Goal: Register for event/course

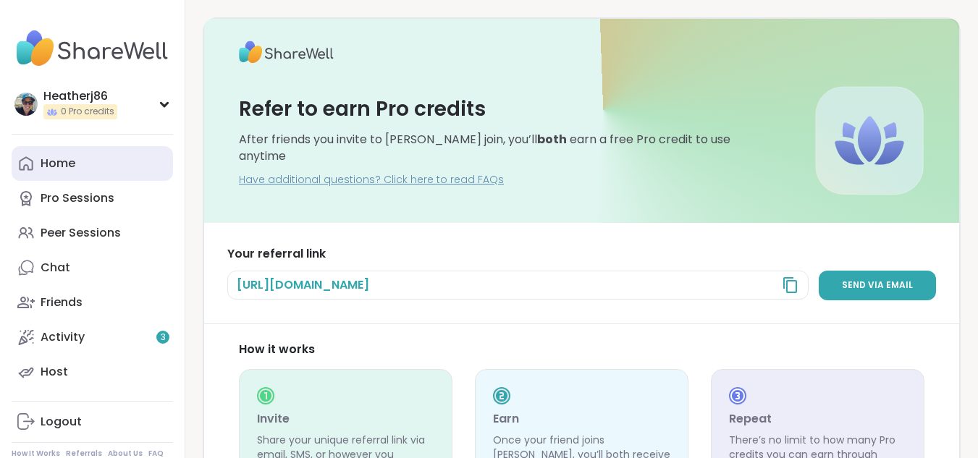
click at [54, 172] on link "Home" at bounding box center [92, 163] width 161 height 35
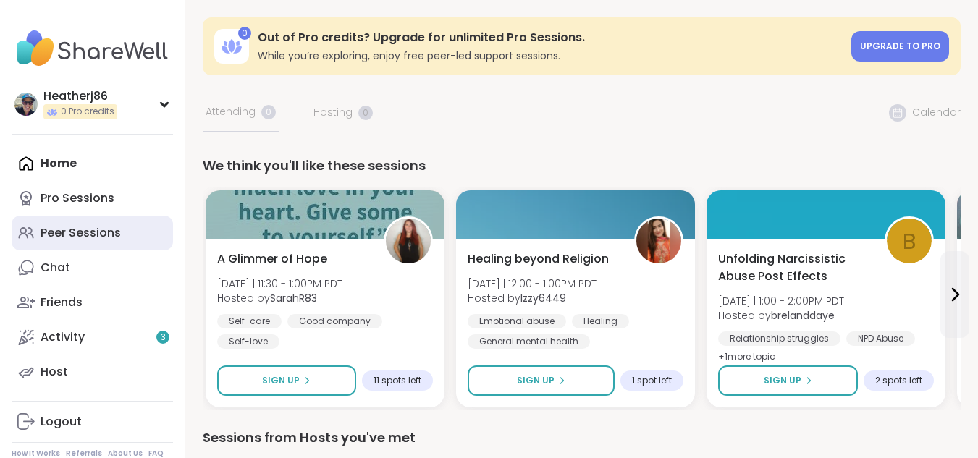
click at [67, 231] on div "Peer Sessions" at bounding box center [81, 233] width 80 height 16
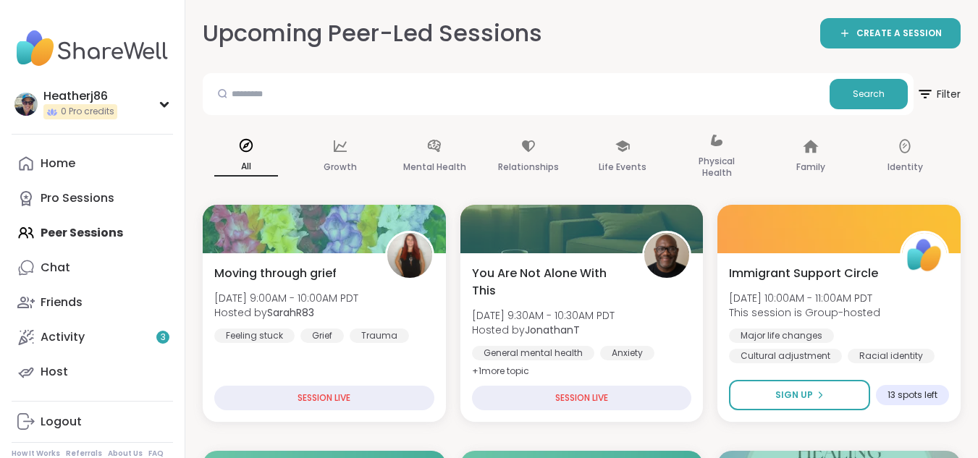
click at [927, 93] on icon at bounding box center [924, 94] width 18 height 18
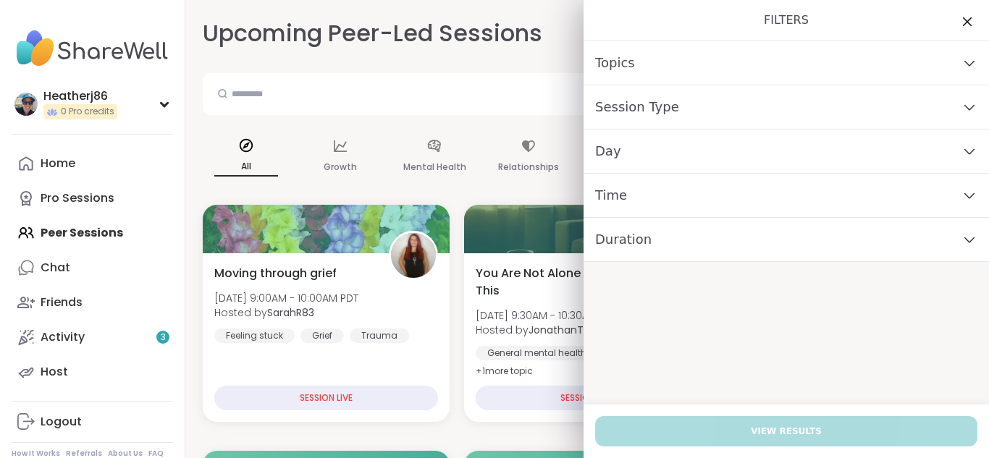
click at [926, 62] on div "Topics" at bounding box center [785, 63] width 405 height 44
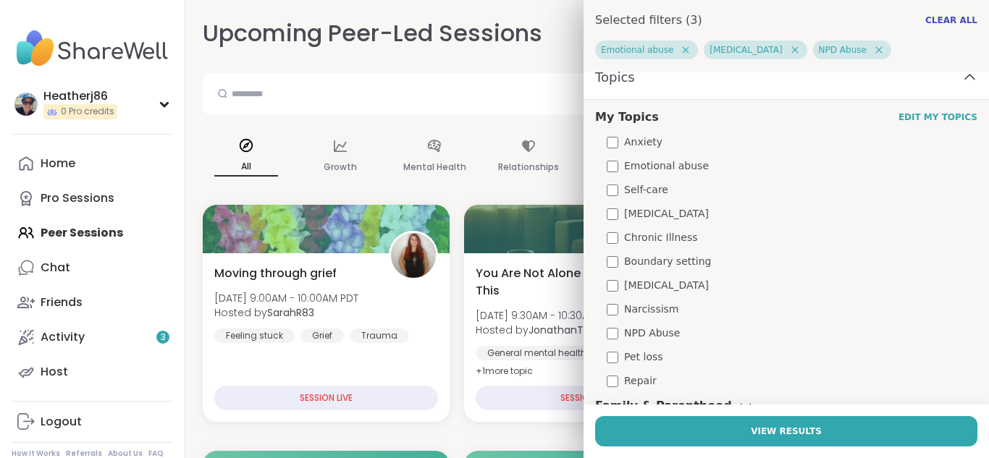
scroll to position [72, 0]
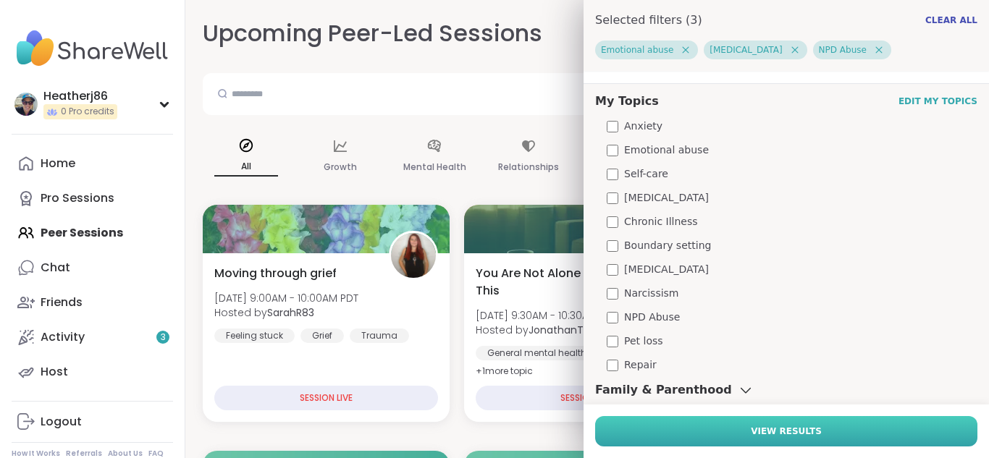
click at [729, 436] on button "View Results" at bounding box center [786, 431] width 382 height 30
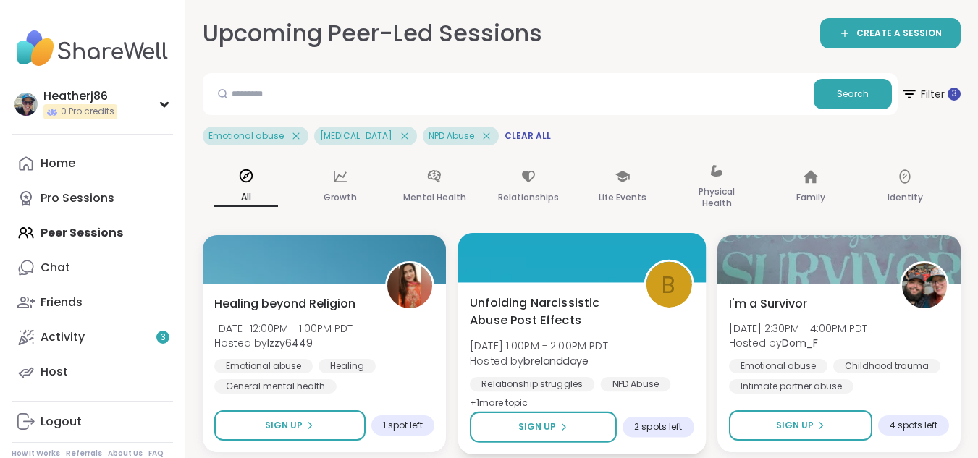
click at [580, 301] on span "Unfolding Narcissistic Abuse Post Effects" at bounding box center [549, 311] width 158 height 35
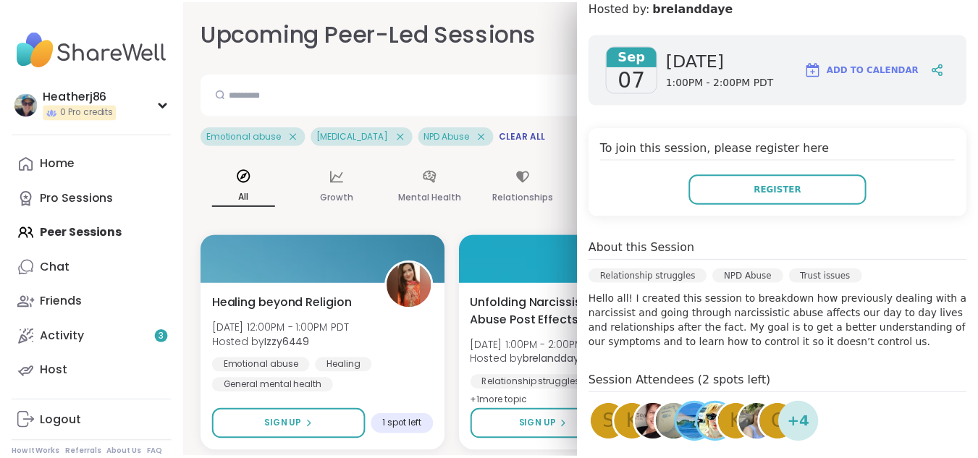
scroll to position [0, 0]
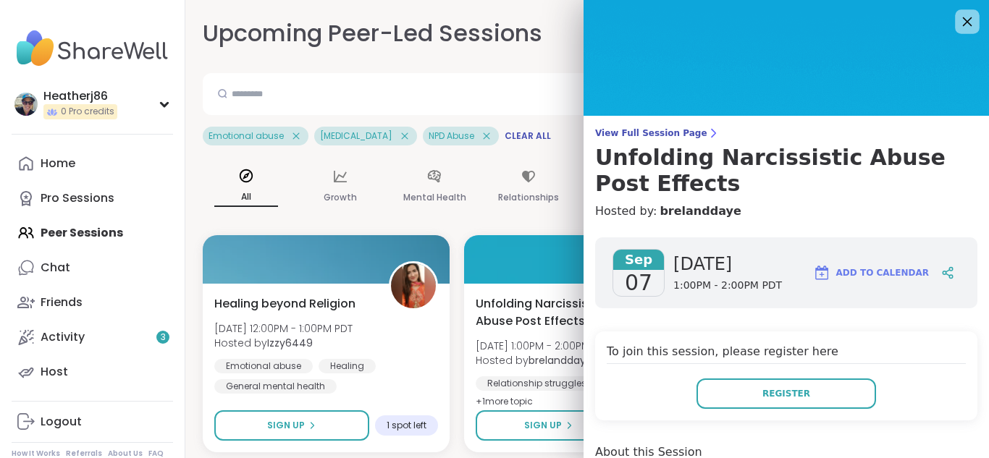
click at [958, 17] on icon at bounding box center [967, 21] width 18 height 18
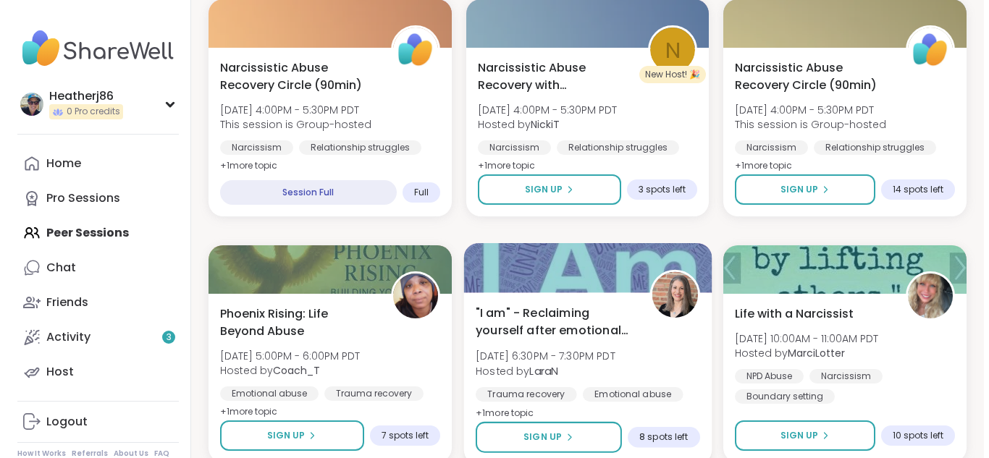
scroll to position [507, 0]
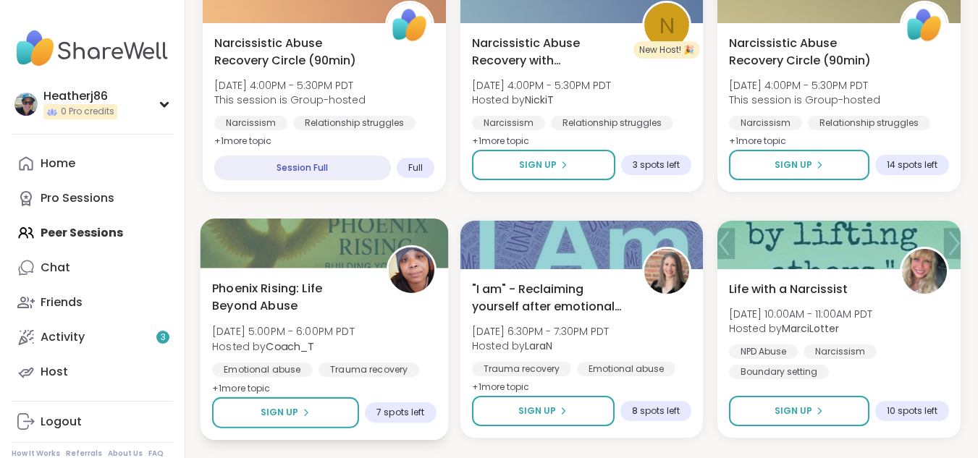
click at [313, 274] on div "Phoenix Rising: Life Beyond Abuse [DATE] 5:00PM - 6:00PM PDT Hosted by Coach_T …" at bounding box center [325, 354] width 248 height 172
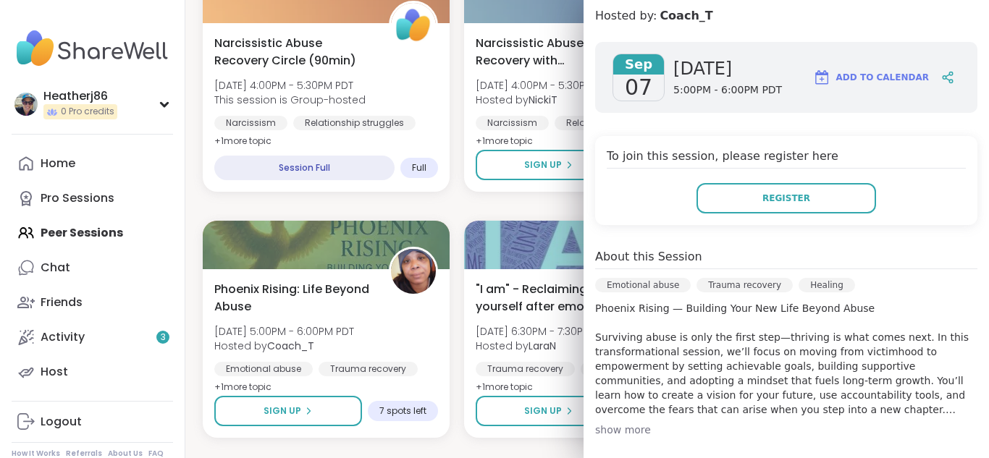
scroll to position [217, 0]
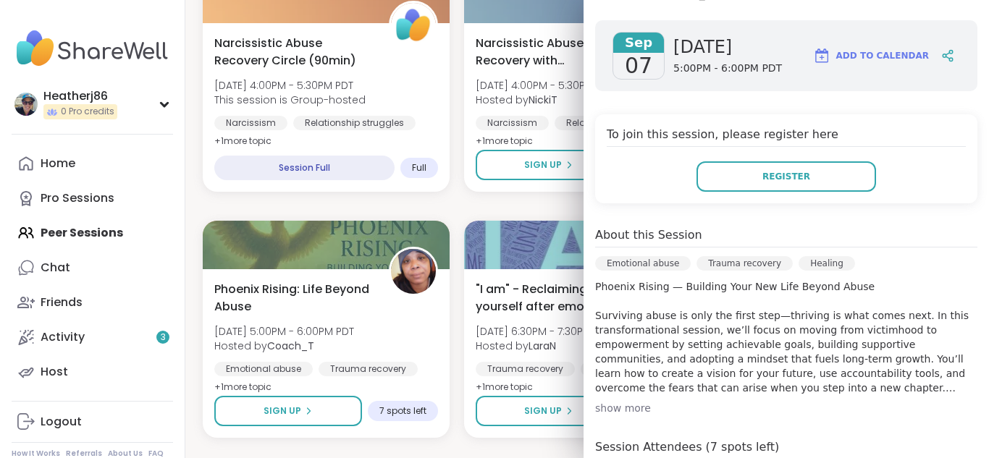
click at [620, 368] on p "Phoenix Rising — Building Your New Life Beyond Abuse Surviving abuse is only th…" at bounding box center [786, 337] width 382 height 116
click at [630, 401] on div "show more" at bounding box center [786, 408] width 382 height 14
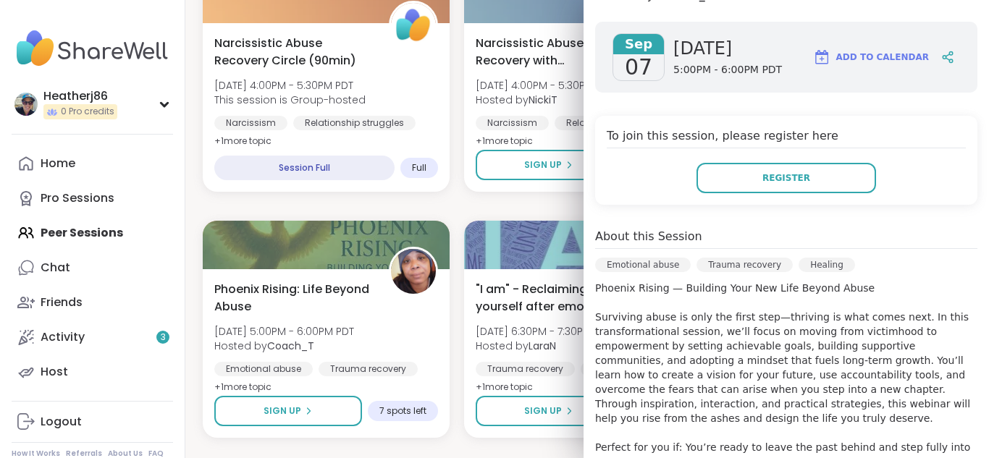
scroll to position [0, 0]
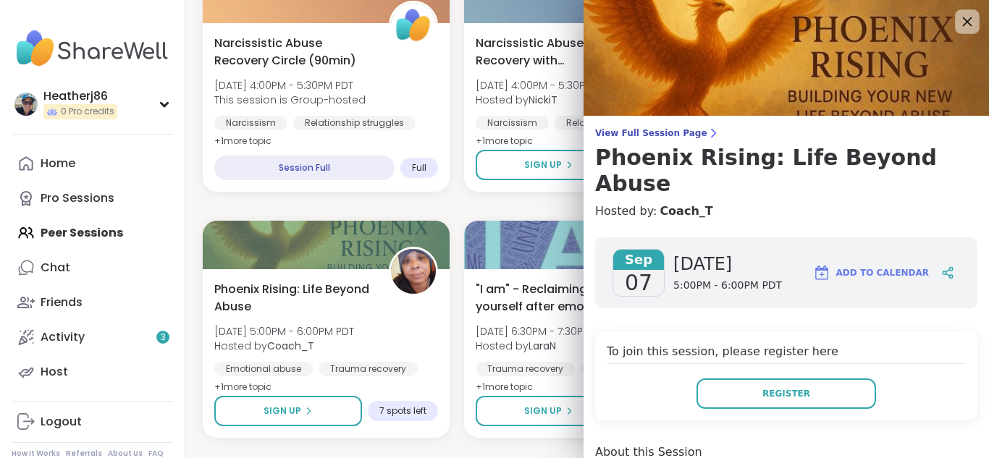
click at [958, 16] on icon at bounding box center [967, 21] width 18 height 18
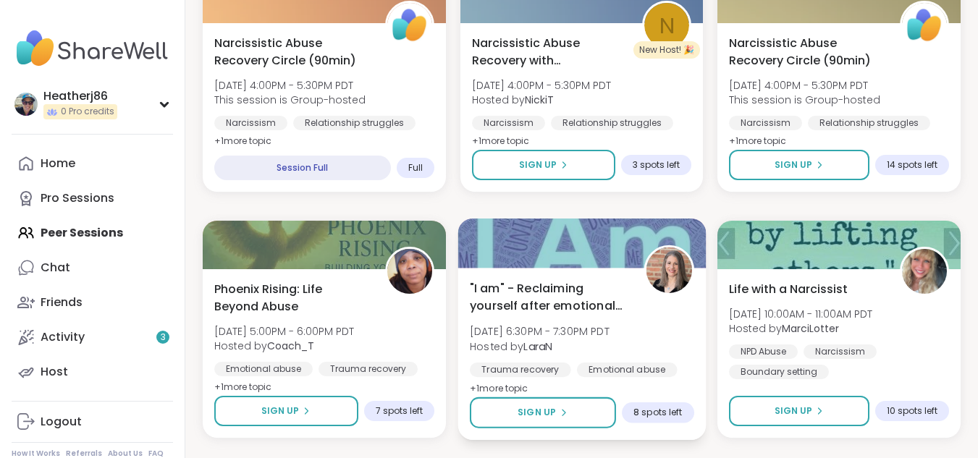
click at [536, 304] on span ""I am" - Reclaiming yourself after emotional abuse" at bounding box center [549, 296] width 158 height 35
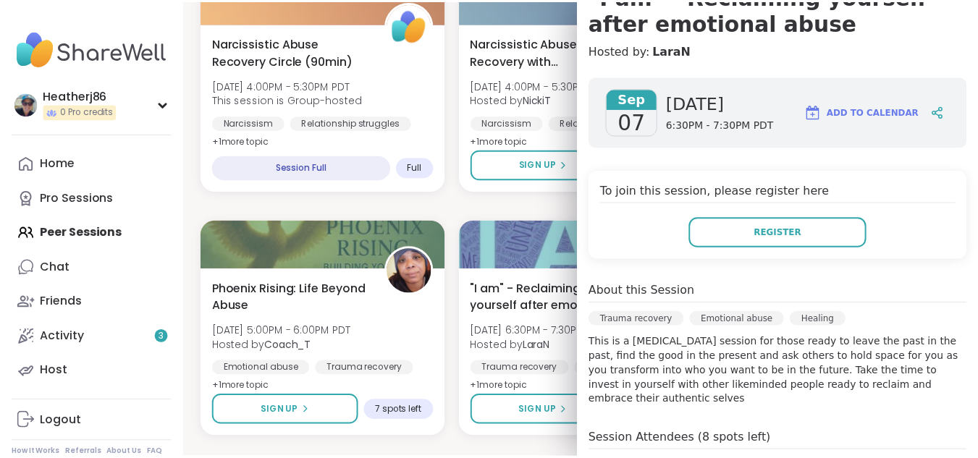
scroll to position [106, 0]
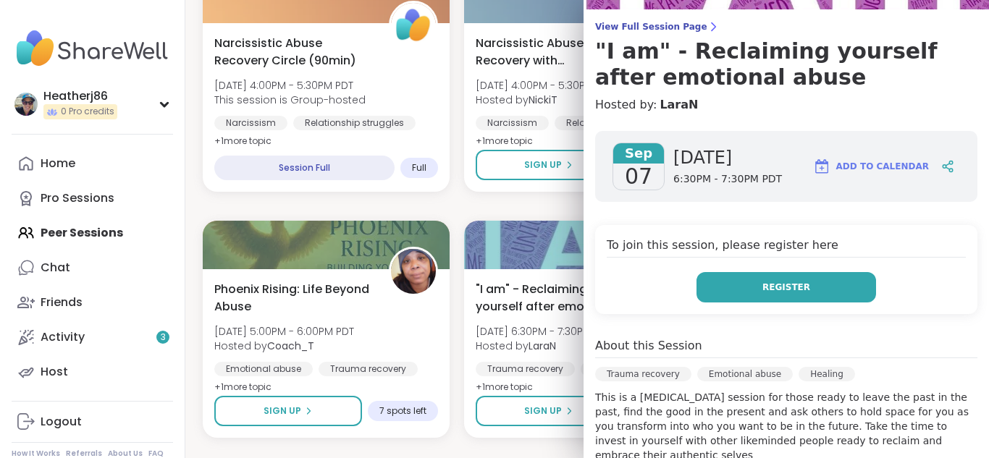
click at [741, 291] on button "Register" at bounding box center [786, 287] width 180 height 30
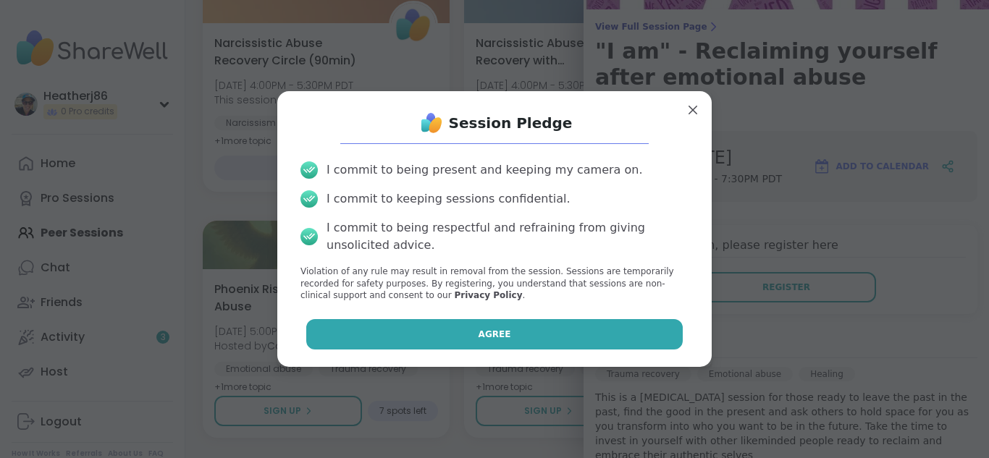
click at [467, 322] on button "Agree" at bounding box center [494, 334] width 377 height 30
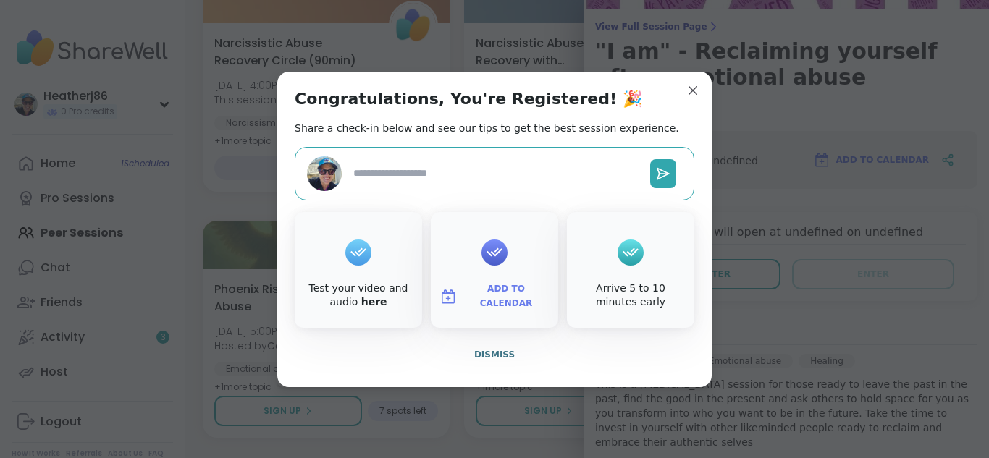
type textarea "*"
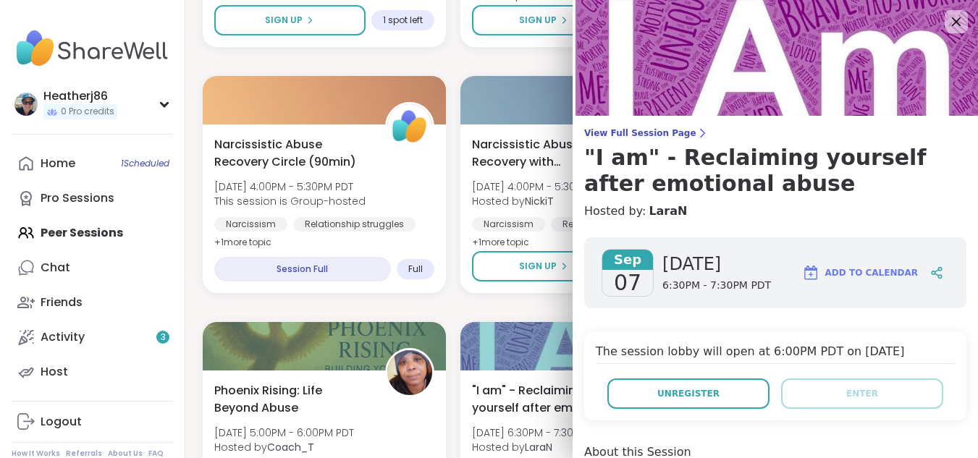
scroll to position [362, 0]
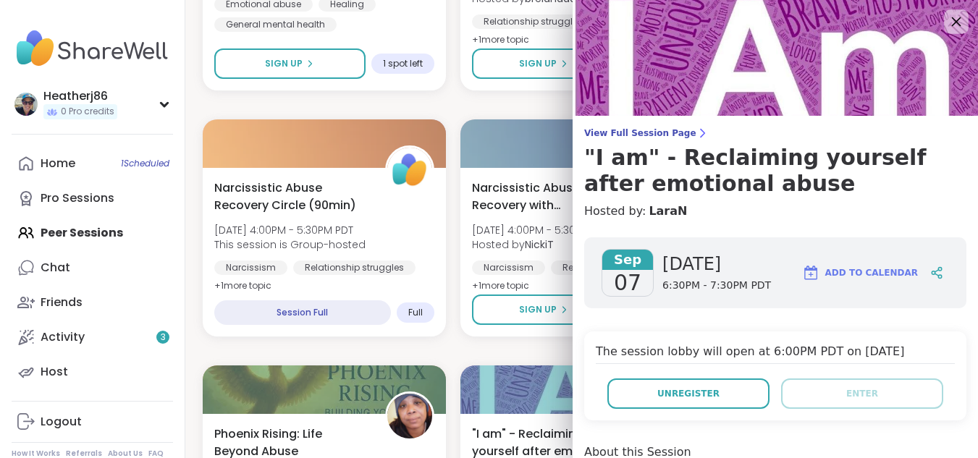
click at [952, 26] on icon at bounding box center [956, 21] width 9 height 9
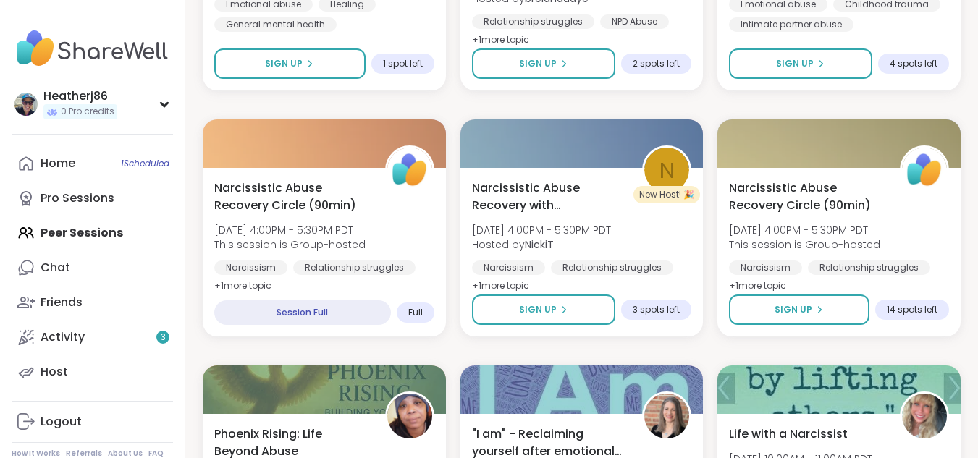
scroll to position [72, 0]
